Goal: Find specific page/section

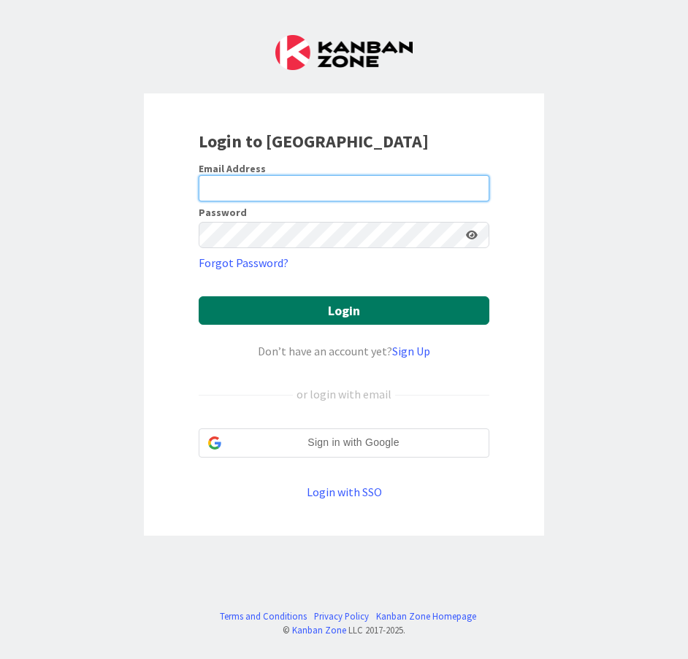
type input "[EMAIL_ADDRESS][DOMAIN_NAME]"
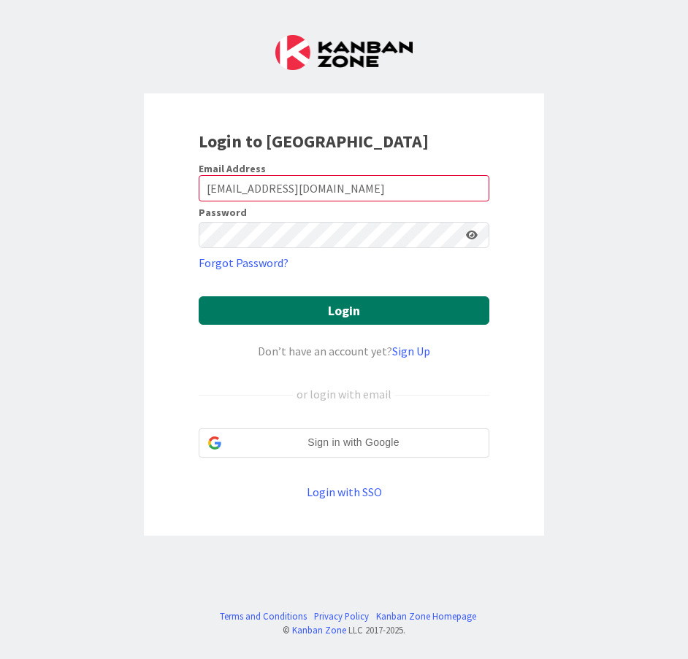
click at [329, 316] on button "Login" at bounding box center [344, 310] width 291 height 28
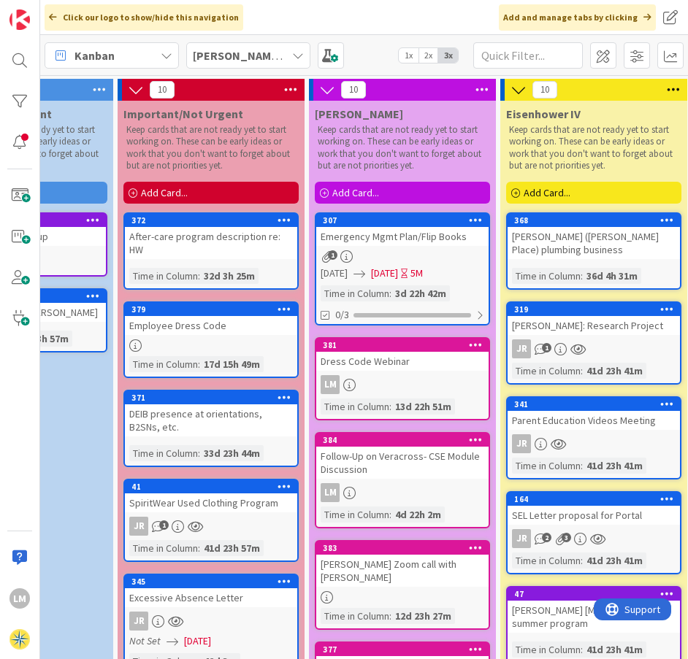
scroll to position [0, 312]
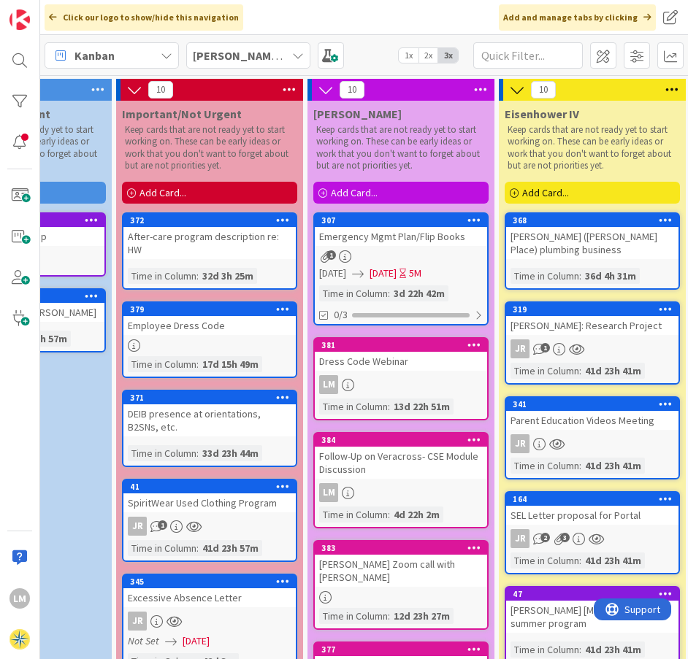
click at [396, 273] on span "[DATE]" at bounding box center [382, 273] width 27 height 15
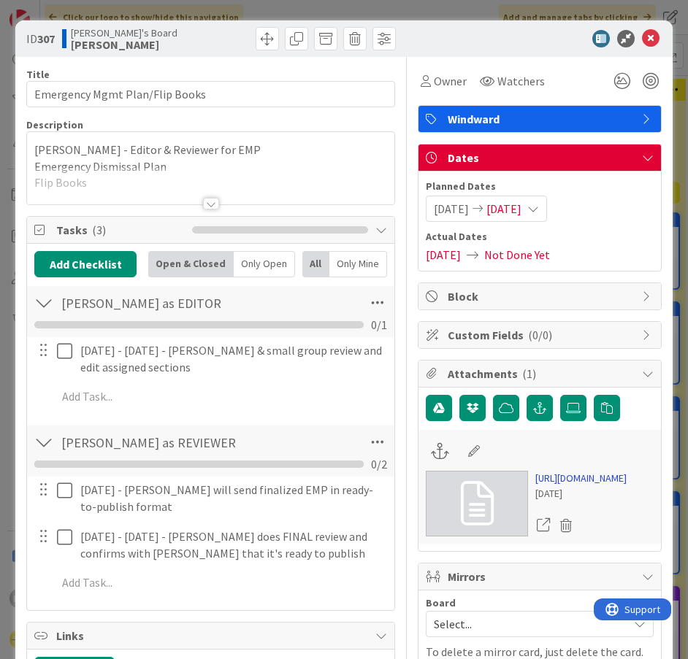
click at [552, 486] on link "[URL][DOMAIN_NAME]" at bounding box center [580, 478] width 91 height 15
click at [645, 37] on icon at bounding box center [651, 39] width 18 height 18
